Goal: Transaction & Acquisition: Obtain resource

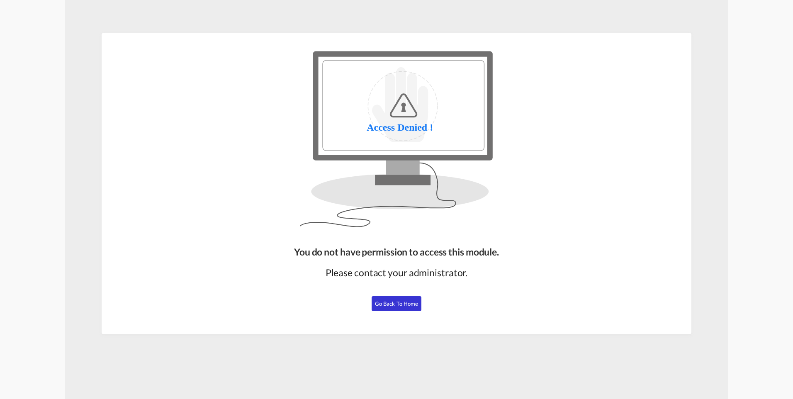
click at [394, 306] on span "Go Back to Home" at bounding box center [397, 303] width 44 height 7
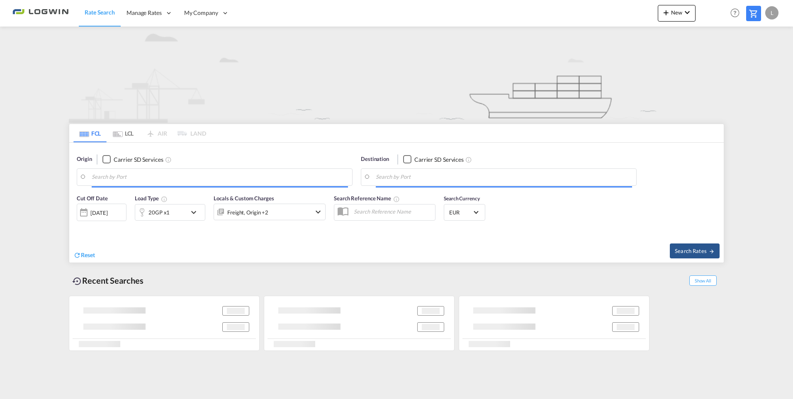
type input "Shanghai, CNSHA"
type input "Antwerp, BEANR"
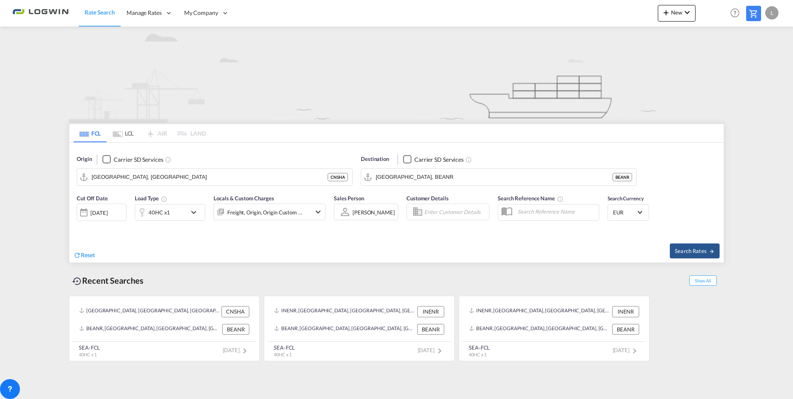
click at [100, 12] on span "Rate Search" at bounding box center [100, 12] width 30 height 7
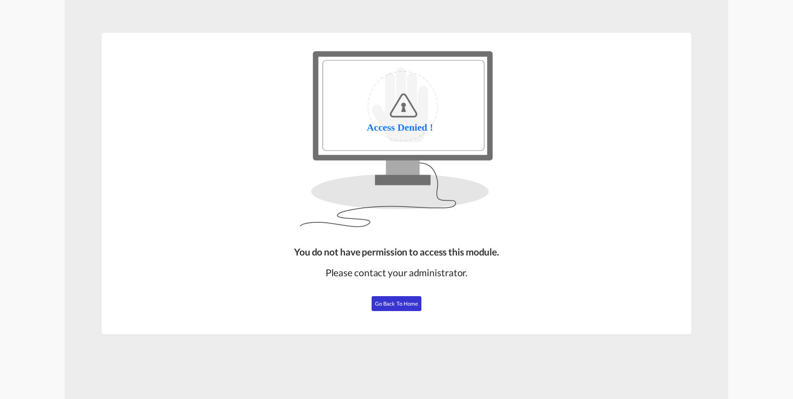
click at [401, 302] on span "Go Back to Home" at bounding box center [397, 303] width 44 height 7
